Goal: Check status: Check status

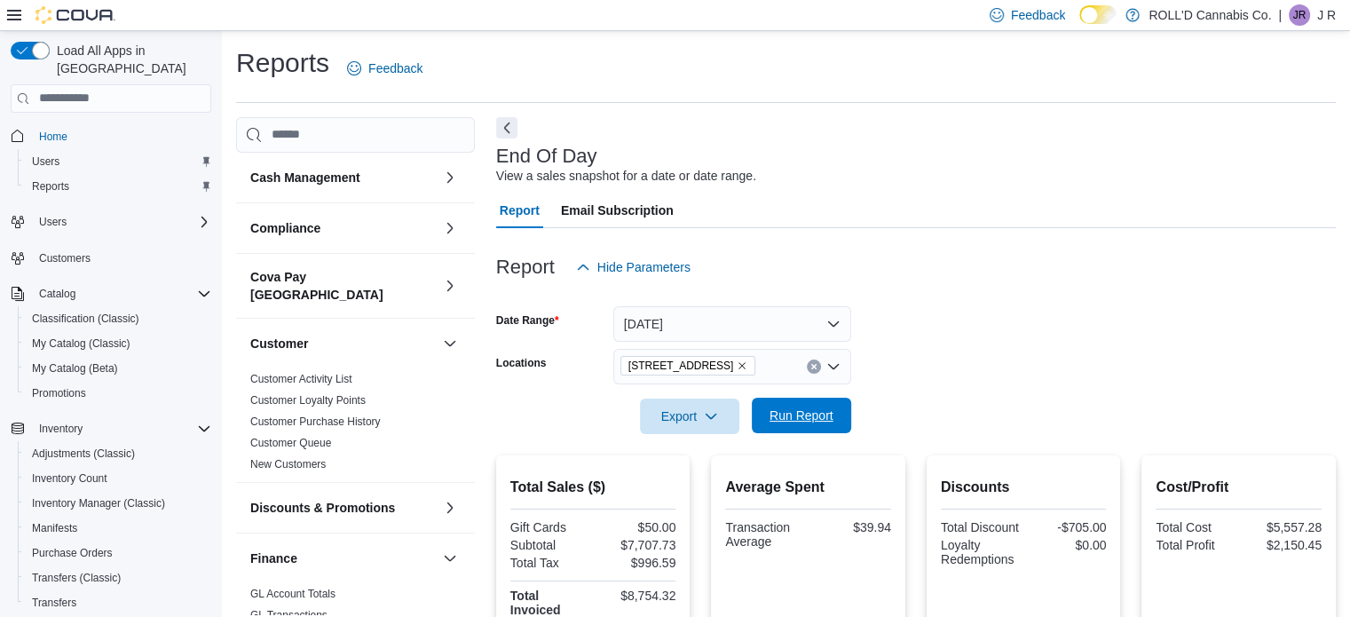
scroll to position [202, 0]
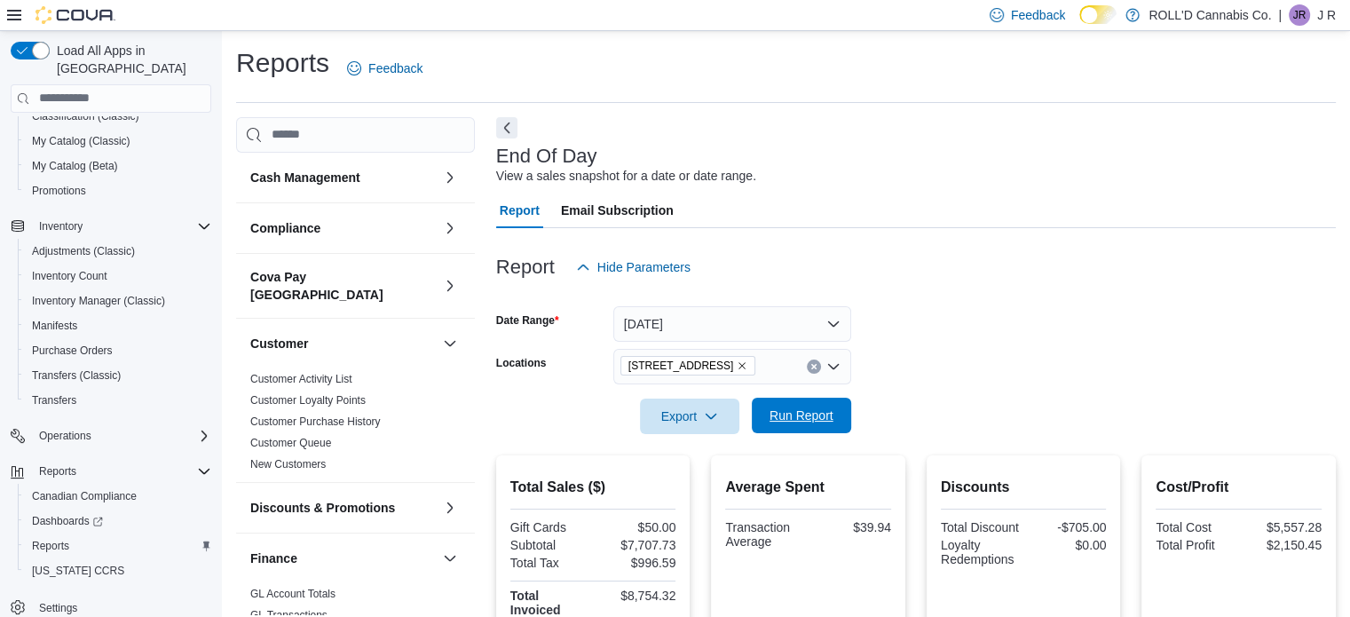
drag, startPoint x: 0, startPoint y: 0, endPoint x: 817, endPoint y: 407, distance: 912.4
click at [817, 407] on span "Run Report" at bounding box center [802, 416] width 78 height 36
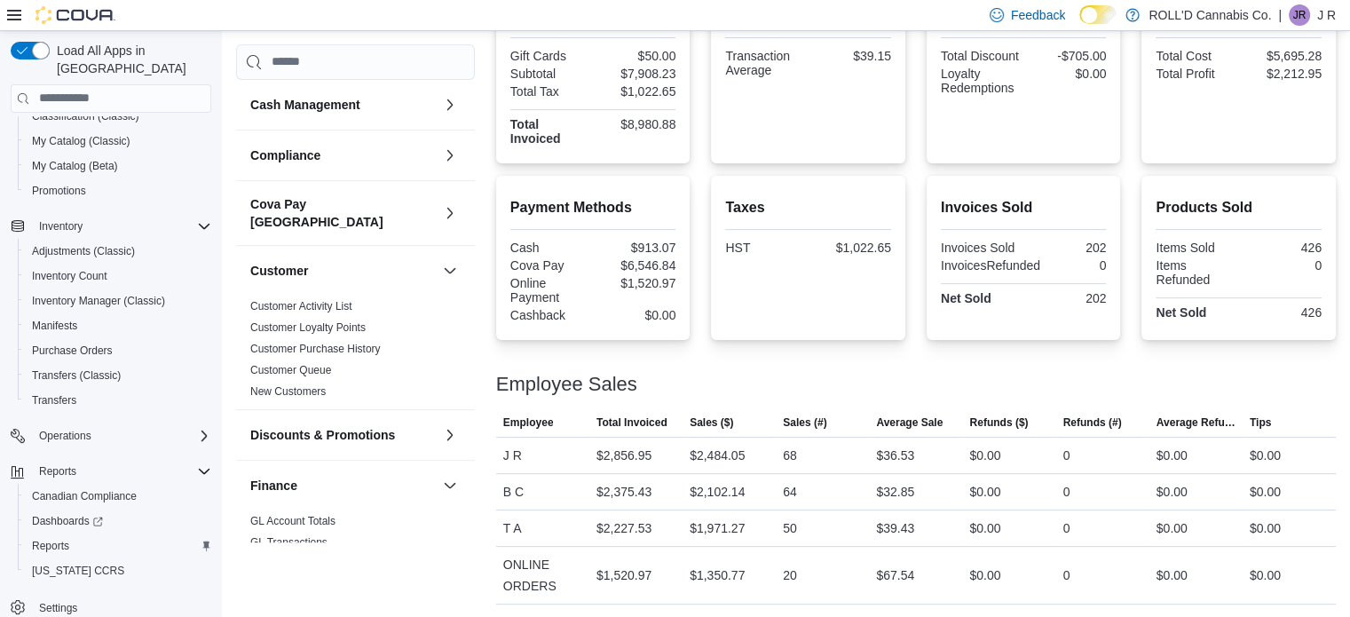
scroll to position [0, 0]
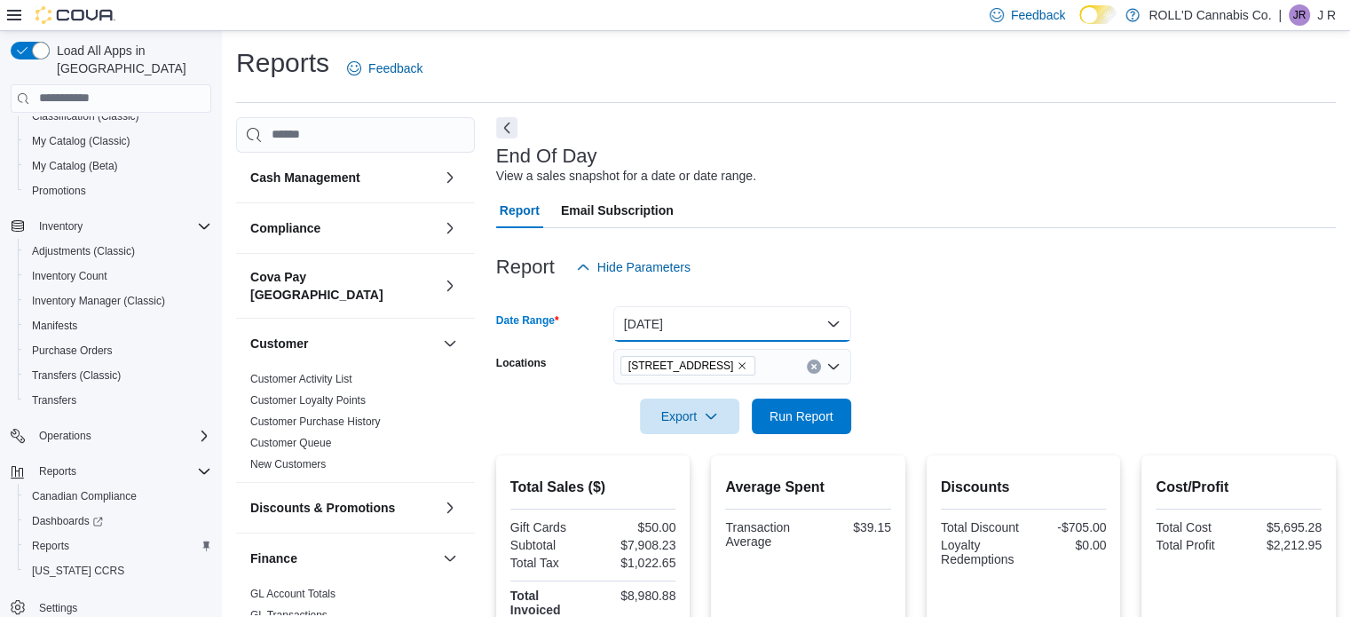
click at [720, 331] on button "[DATE]" at bounding box center [732, 324] width 238 height 36
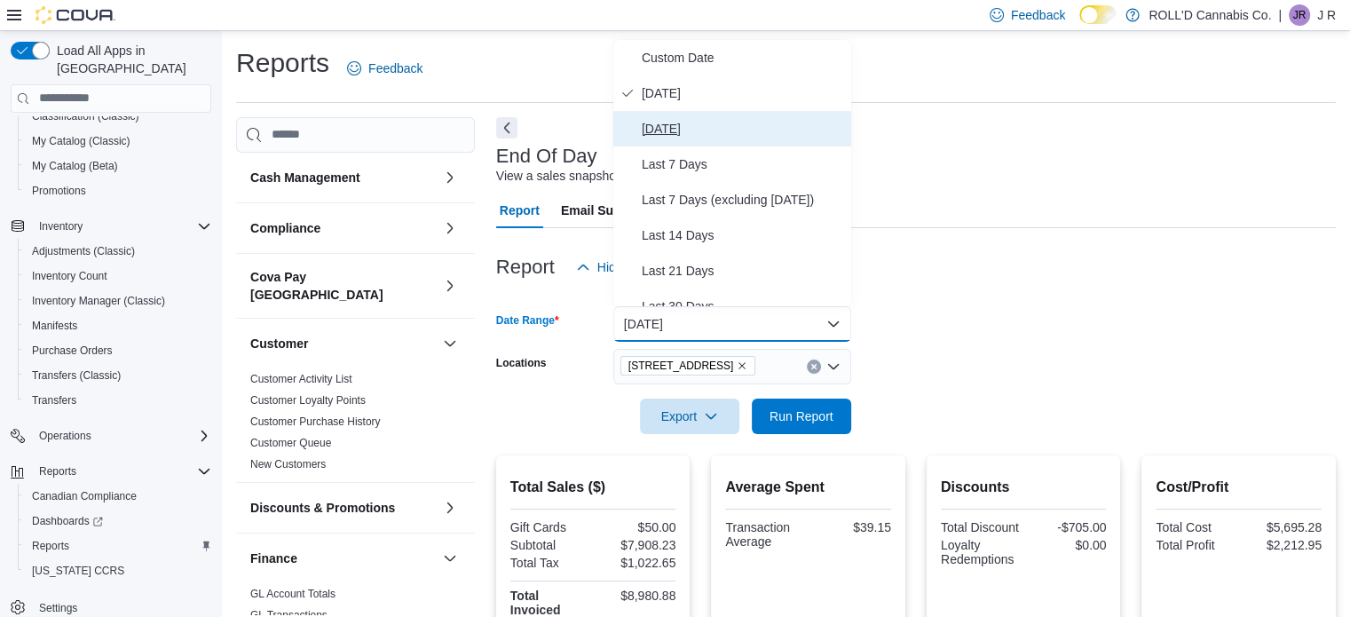
click at [700, 136] on span "[DATE]" at bounding box center [743, 128] width 202 height 21
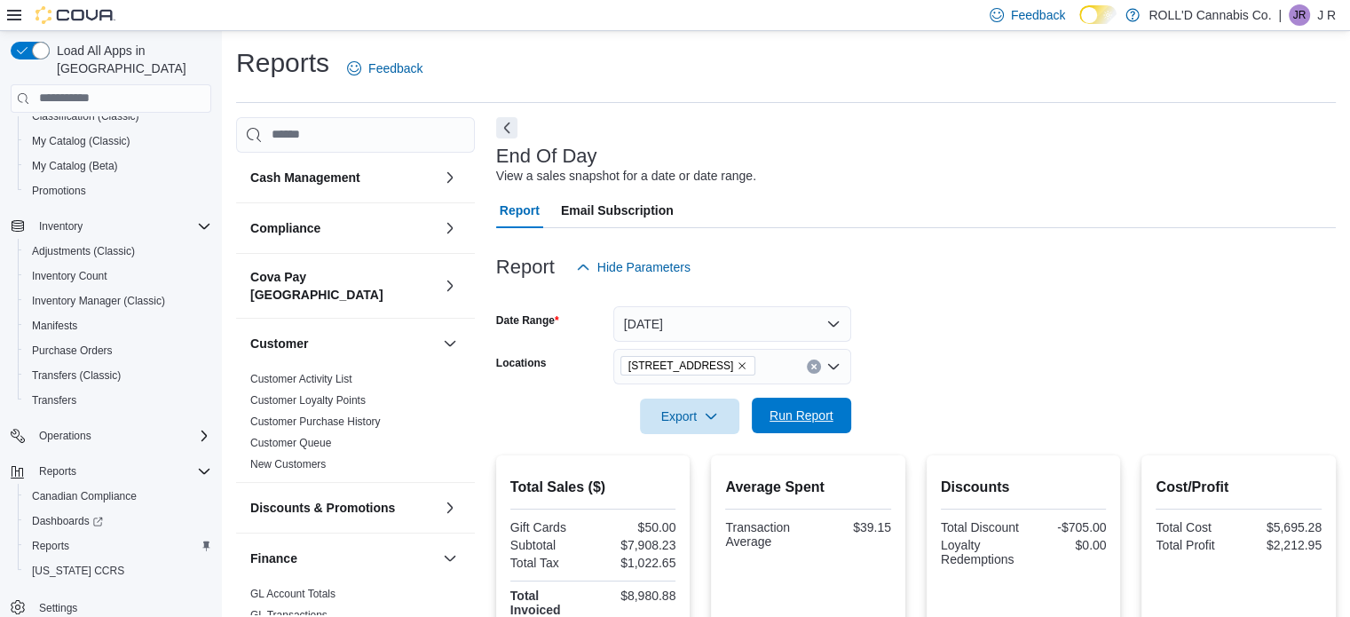
click at [799, 411] on span "Run Report" at bounding box center [802, 416] width 64 height 18
click at [703, 326] on button "[DATE]" at bounding box center [732, 324] width 238 height 36
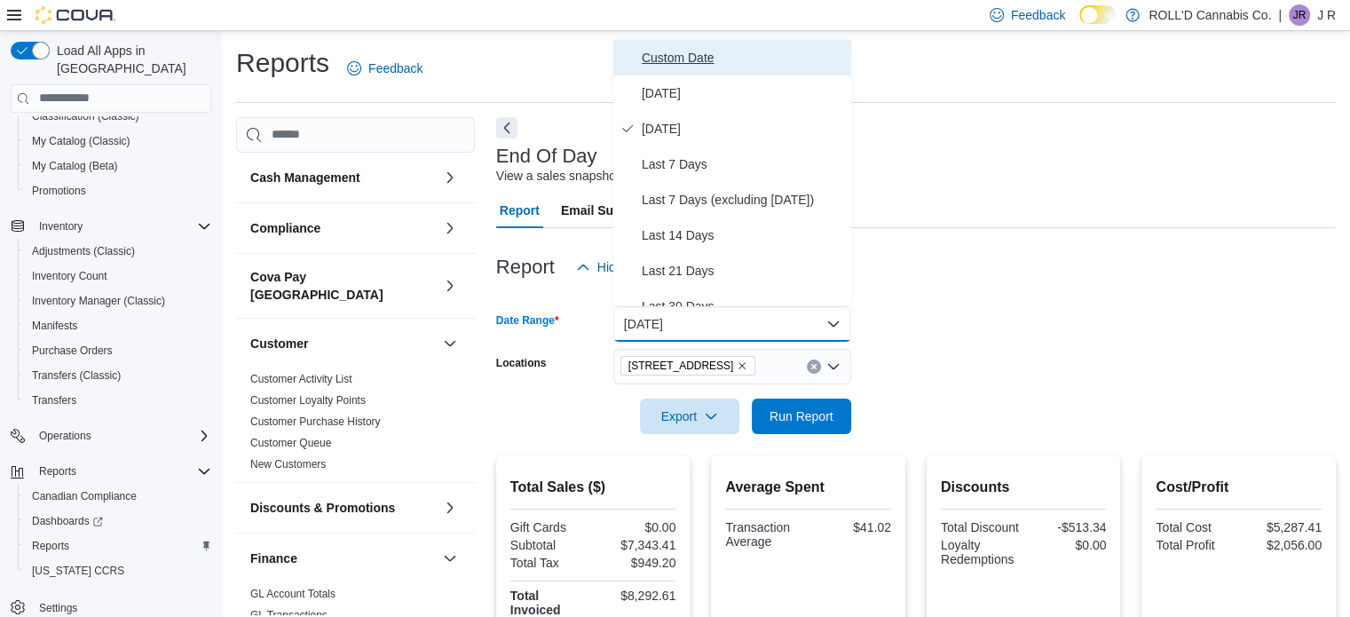
click at [692, 57] on span "Custom Date" at bounding box center [743, 57] width 202 height 21
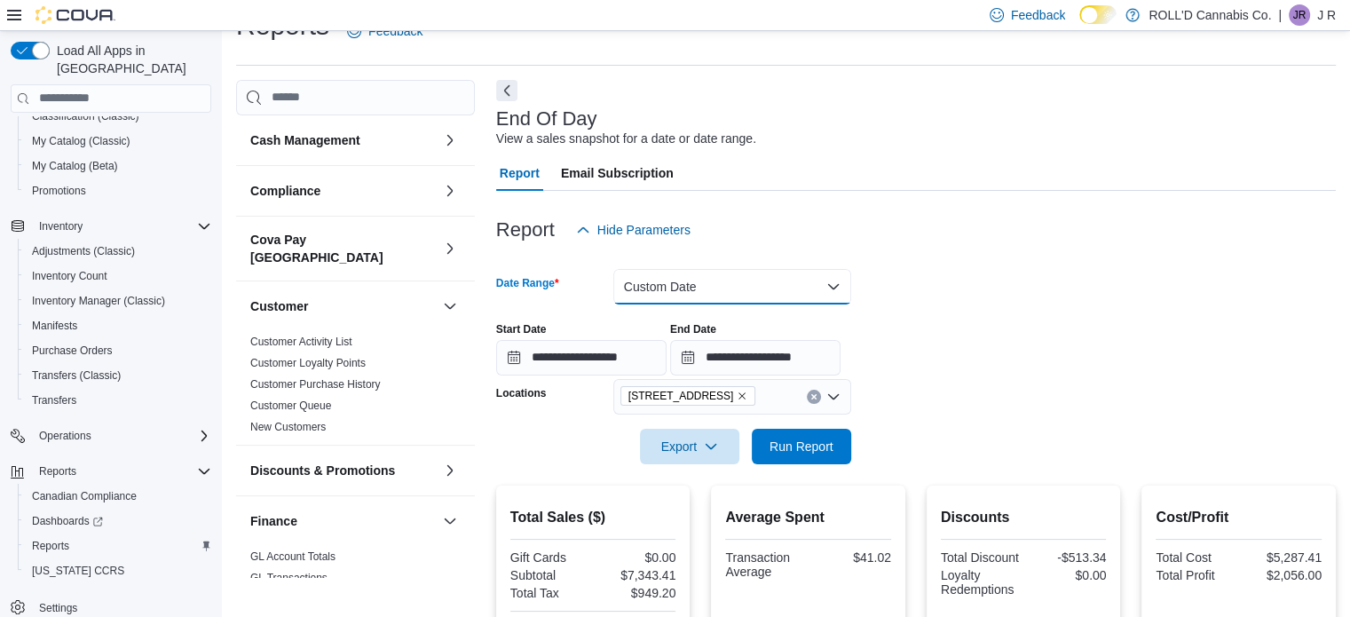
scroll to position [36, 0]
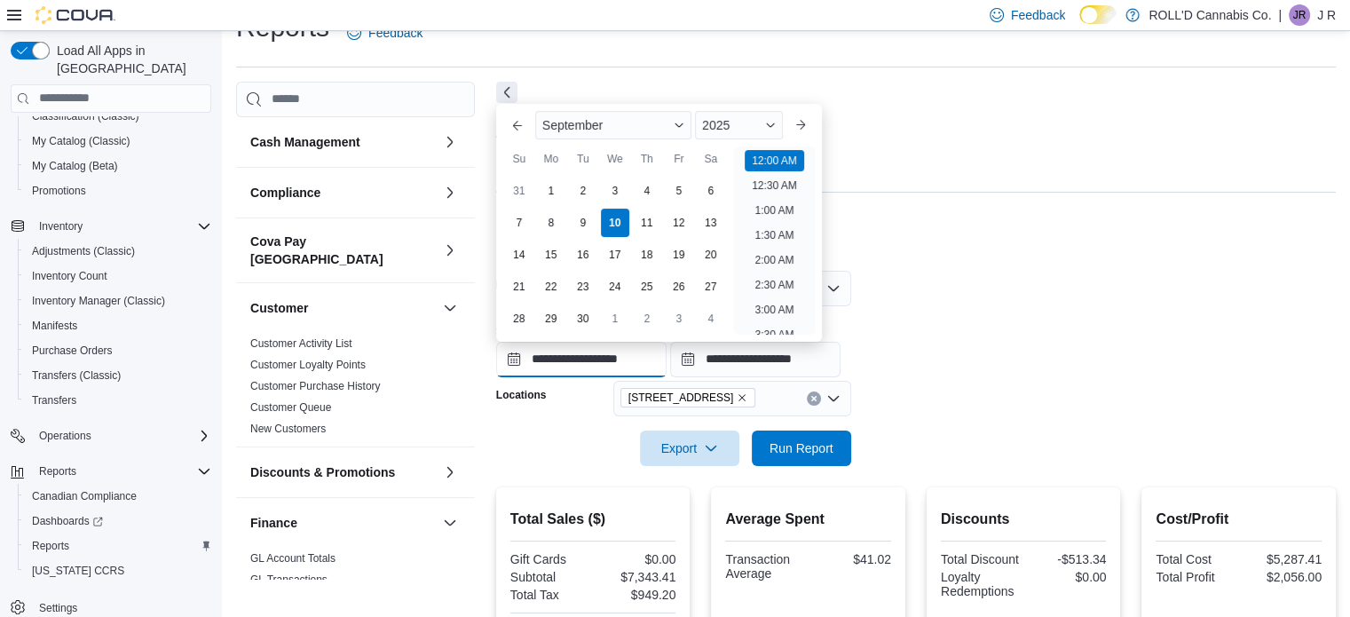
click at [508, 357] on input "**********" at bounding box center [581, 360] width 170 height 36
click at [536, 222] on div "8" at bounding box center [550, 222] width 31 height 31
type input "**********"
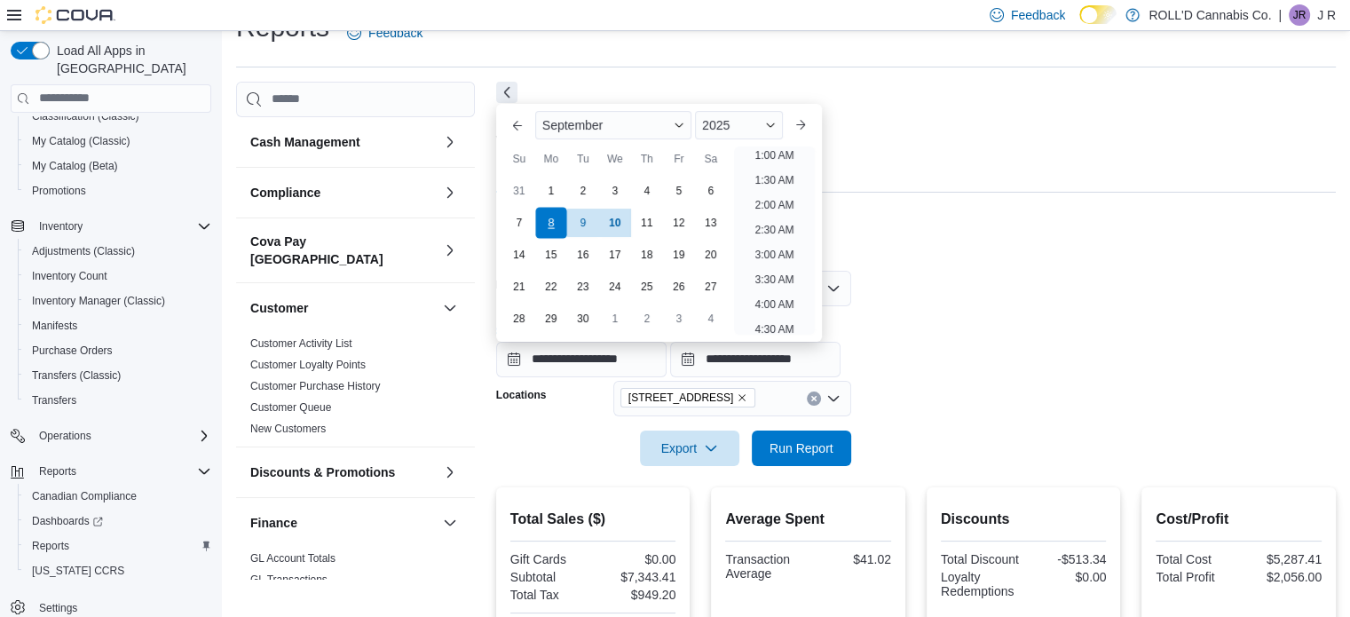
scroll to position [4, 0]
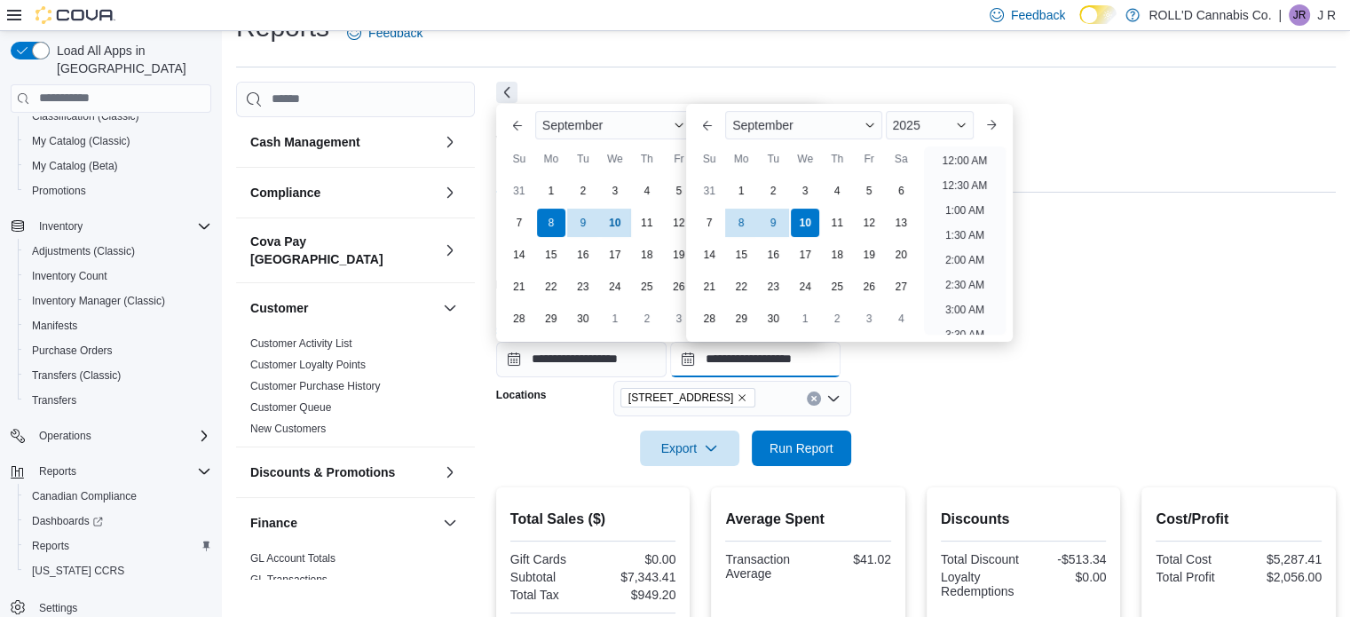
click at [703, 359] on input "**********" at bounding box center [755, 360] width 170 height 36
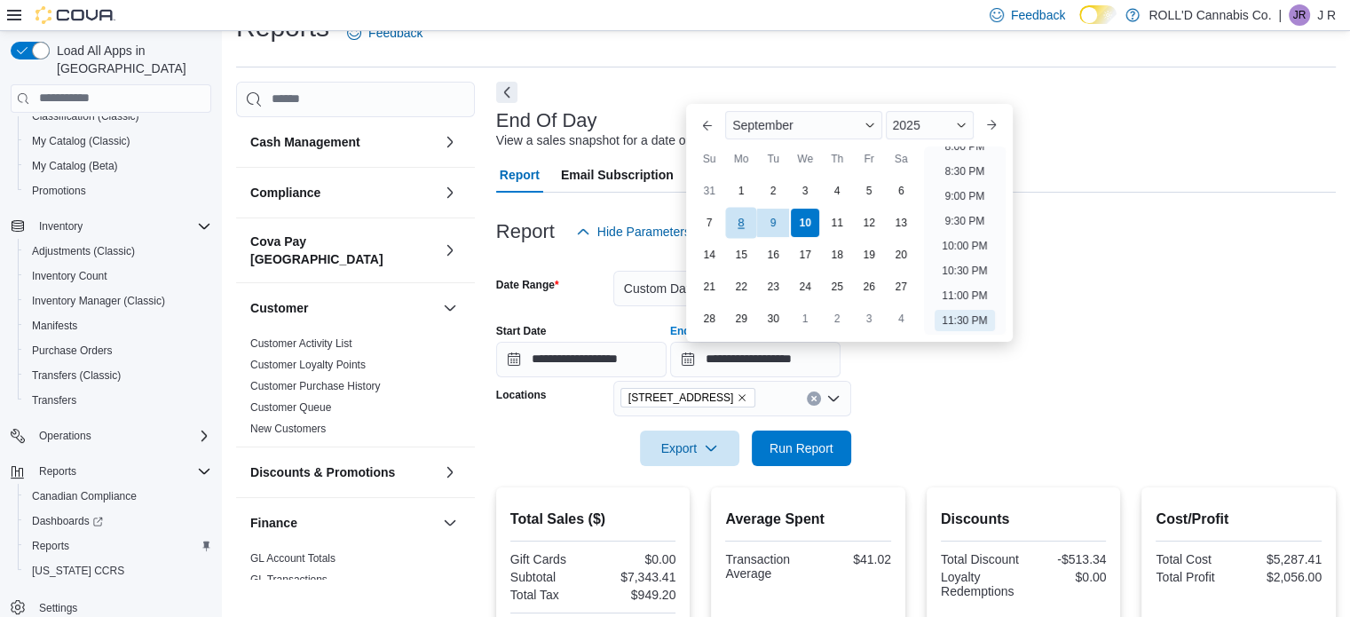
click at [740, 218] on div "8" at bounding box center [741, 222] width 31 height 31
type input "**********"
click at [815, 451] on span "Run Report" at bounding box center [802, 448] width 64 height 18
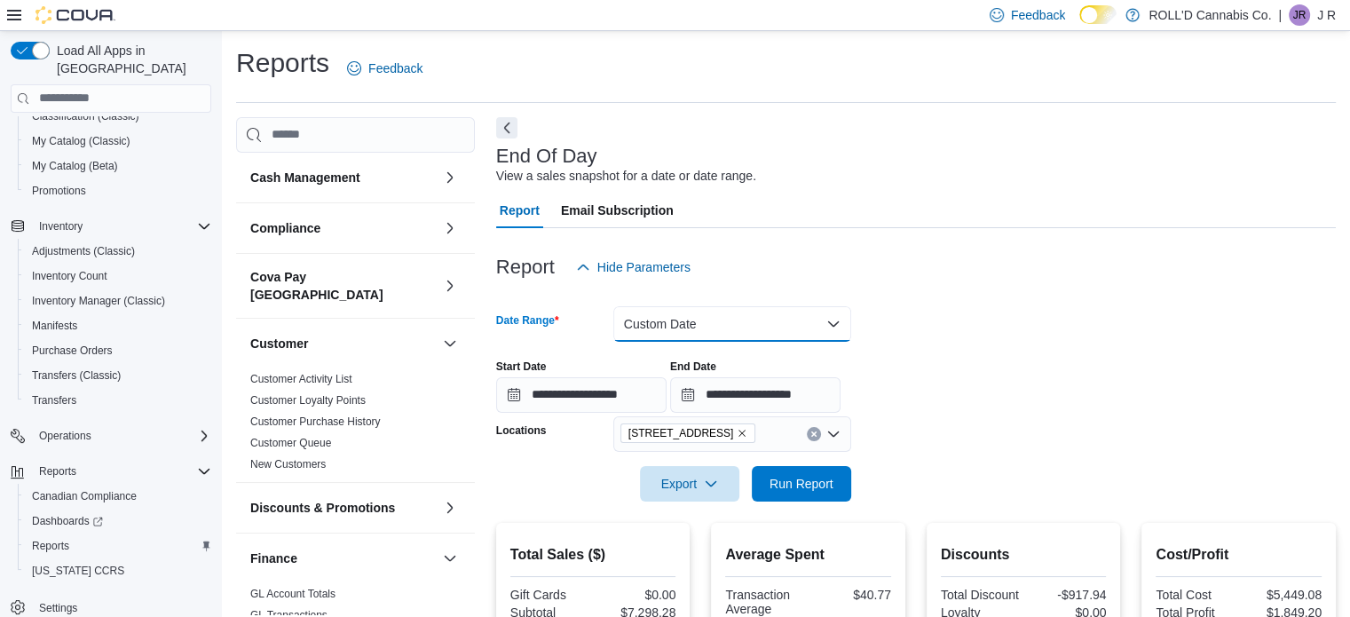
click at [736, 329] on button "Custom Date" at bounding box center [732, 324] width 238 height 36
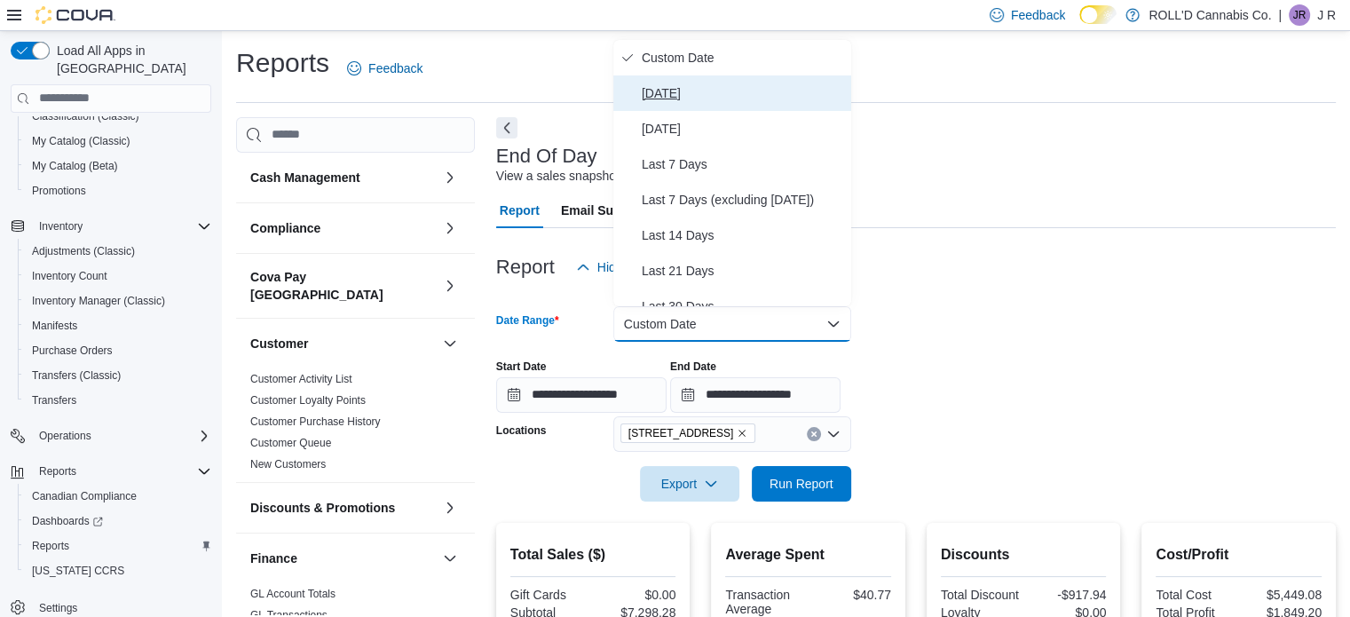
click at [670, 84] on span "[DATE]" at bounding box center [743, 93] width 202 height 21
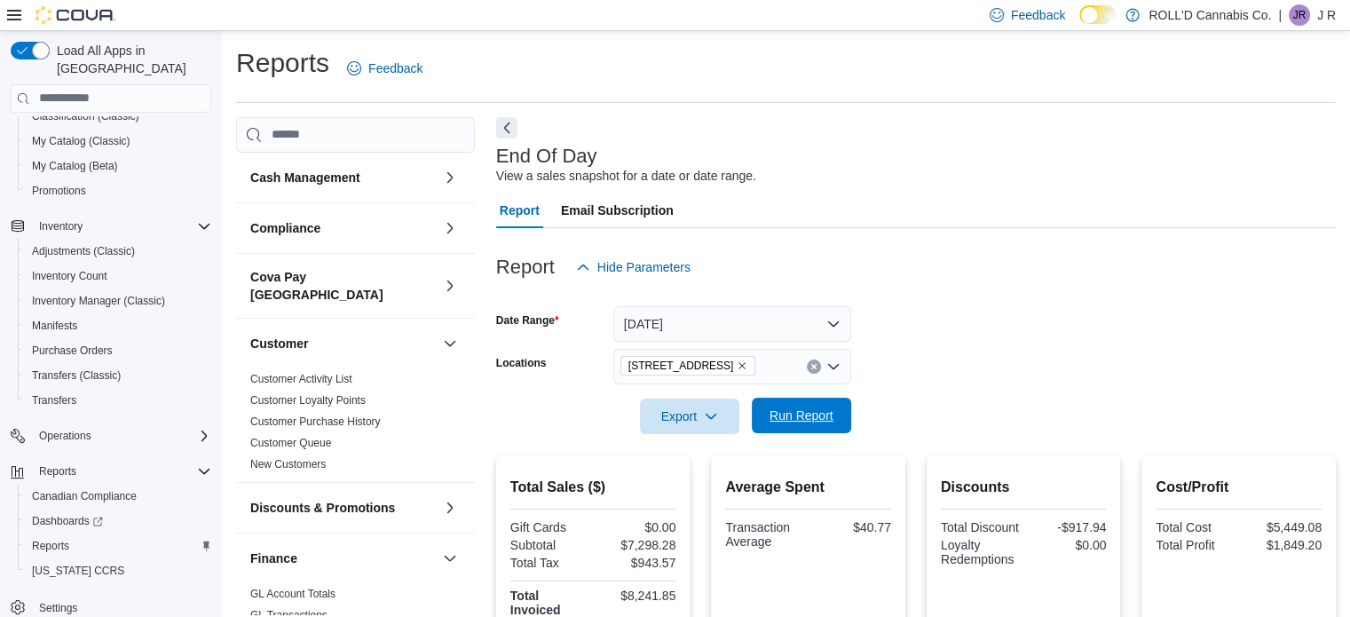
click at [803, 429] on span "Run Report" at bounding box center [802, 416] width 78 height 36
